Goal: Task Accomplishment & Management: Manage account settings

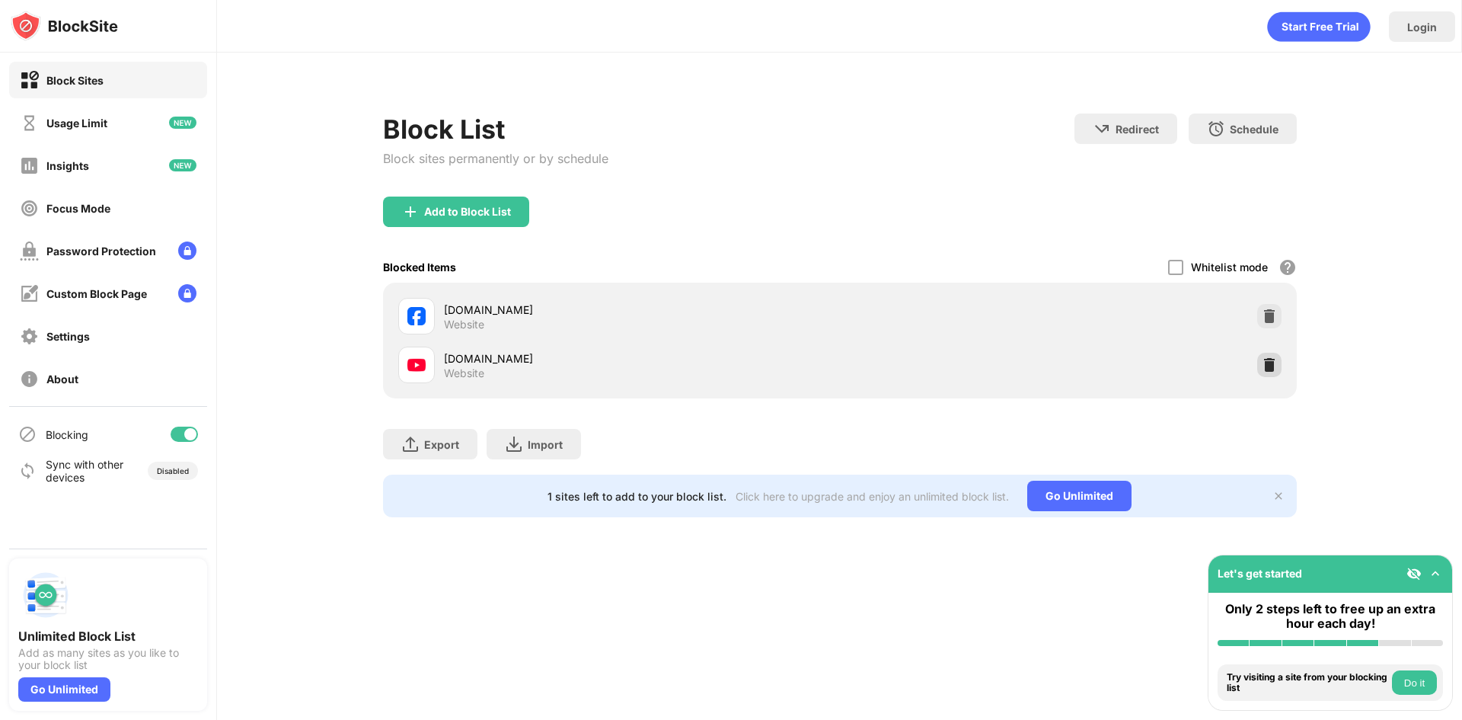
click at [1265, 364] on img at bounding box center [1269, 364] width 15 height 15
